Goal: Navigation & Orientation: Understand site structure

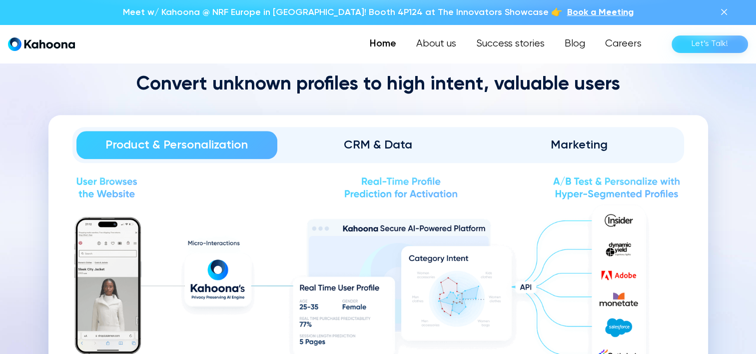
scroll to position [1057, 0]
click at [410, 151] on div "CRM & Data" at bounding box center [377, 145] width 173 height 16
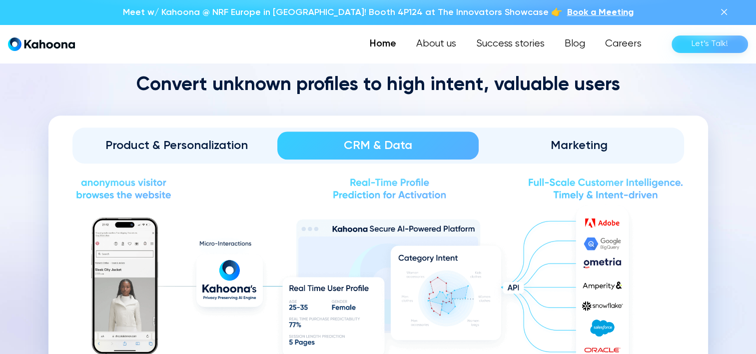
click at [244, 148] on div "Product & Personalization" at bounding box center [176, 145] width 173 height 16
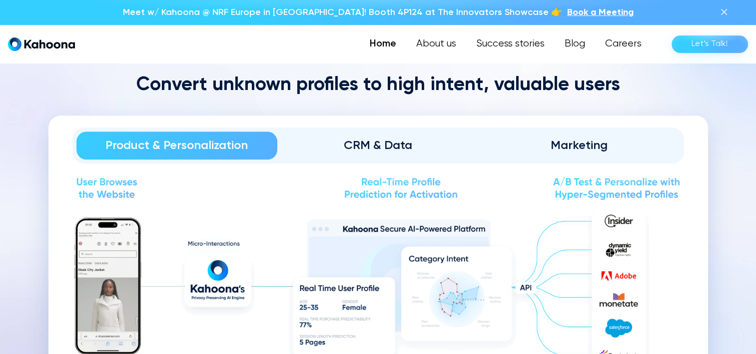
click at [417, 137] on div "CRM & Data" at bounding box center [377, 145] width 173 height 16
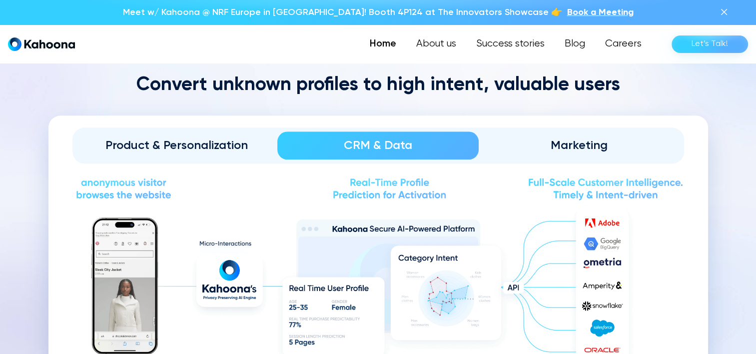
click at [558, 134] on link "Marketing" at bounding box center [579, 145] width 201 height 28
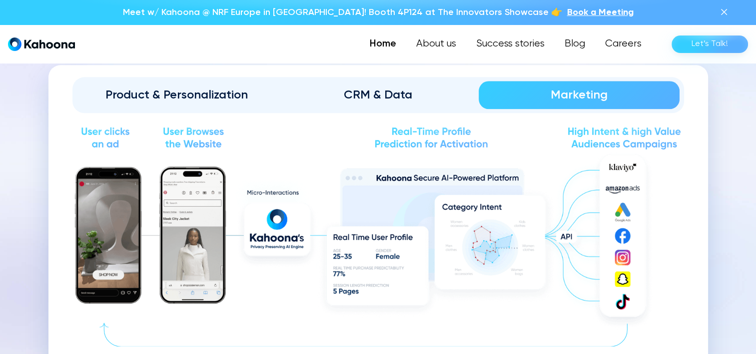
click at [193, 90] on div "Product & Personalization" at bounding box center [176, 95] width 173 height 16
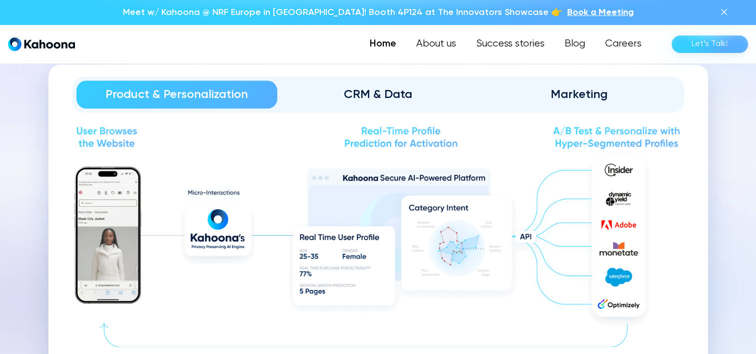
scroll to position [1108, 0]
click at [391, 94] on div "CRM & Data" at bounding box center [377, 95] width 173 height 16
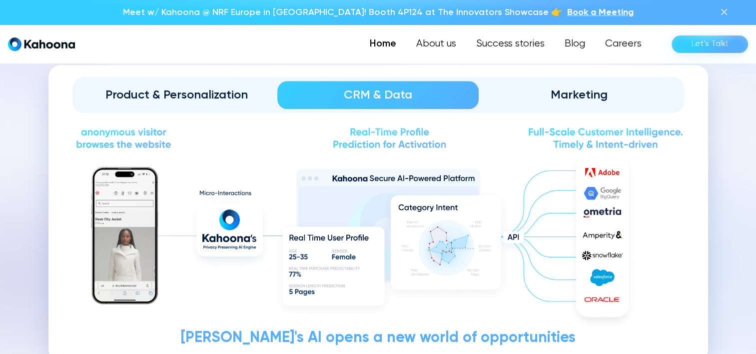
click at [579, 94] on div "Marketing" at bounding box center [579, 95] width 173 height 16
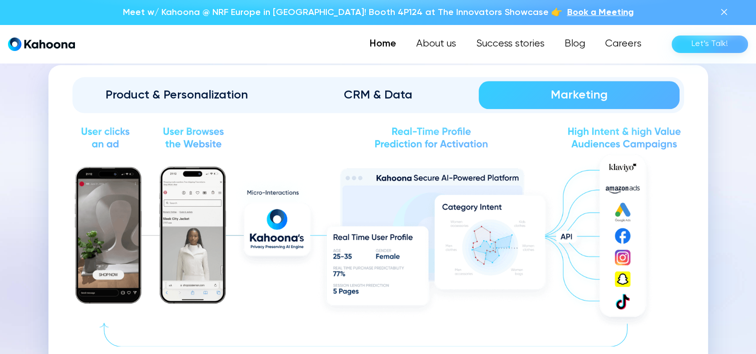
click at [133, 106] on link "Product & Personalization" at bounding box center [176, 95] width 201 height 28
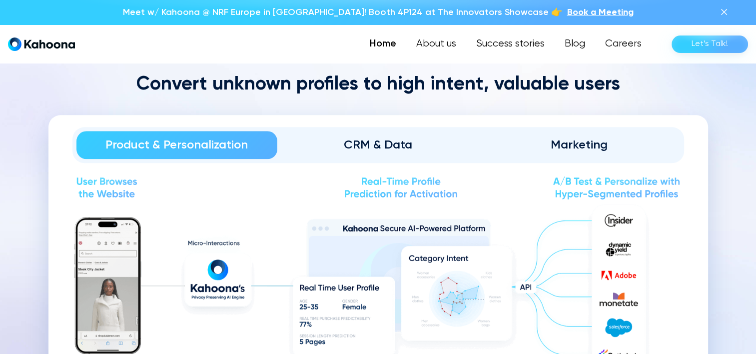
scroll to position [1057, 0]
